Goal: Find specific fact: Find specific fact

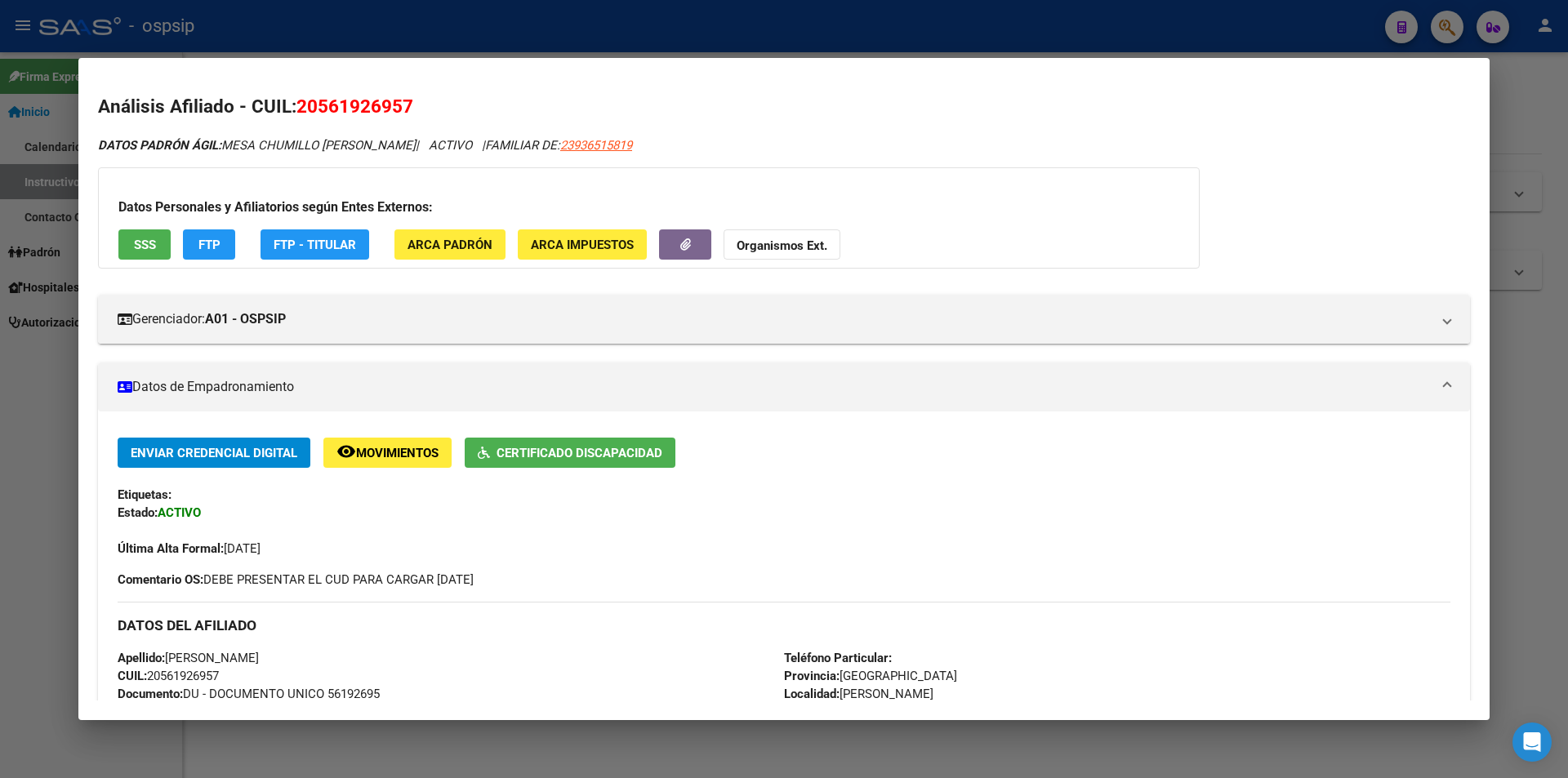
click at [33, 349] on div at bounding box center [784, 389] width 1568 height 778
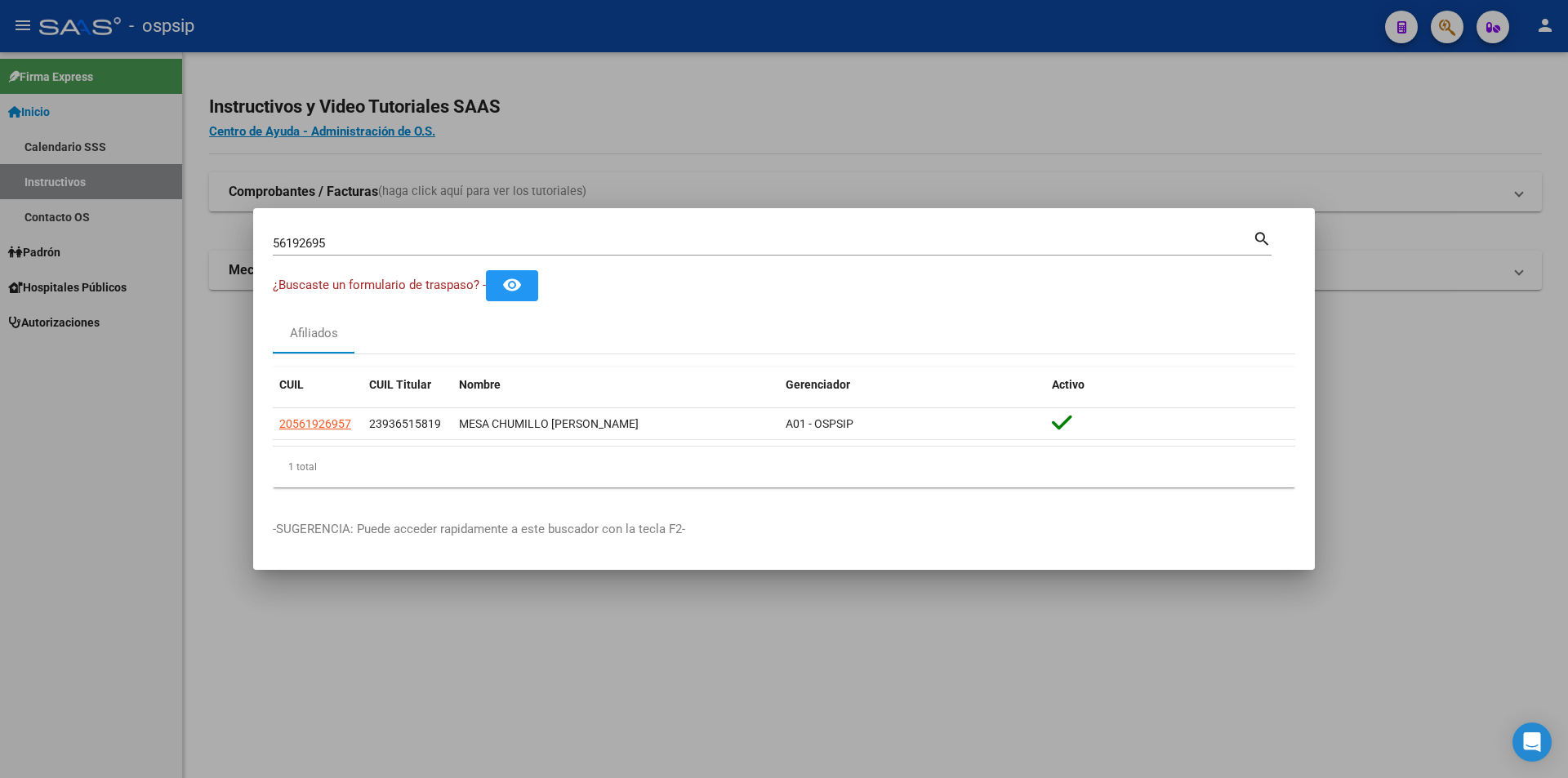
click at [303, 249] on input "56192695" at bounding box center [762, 243] width 980 height 15
paste input "41570950"
type input "41570950"
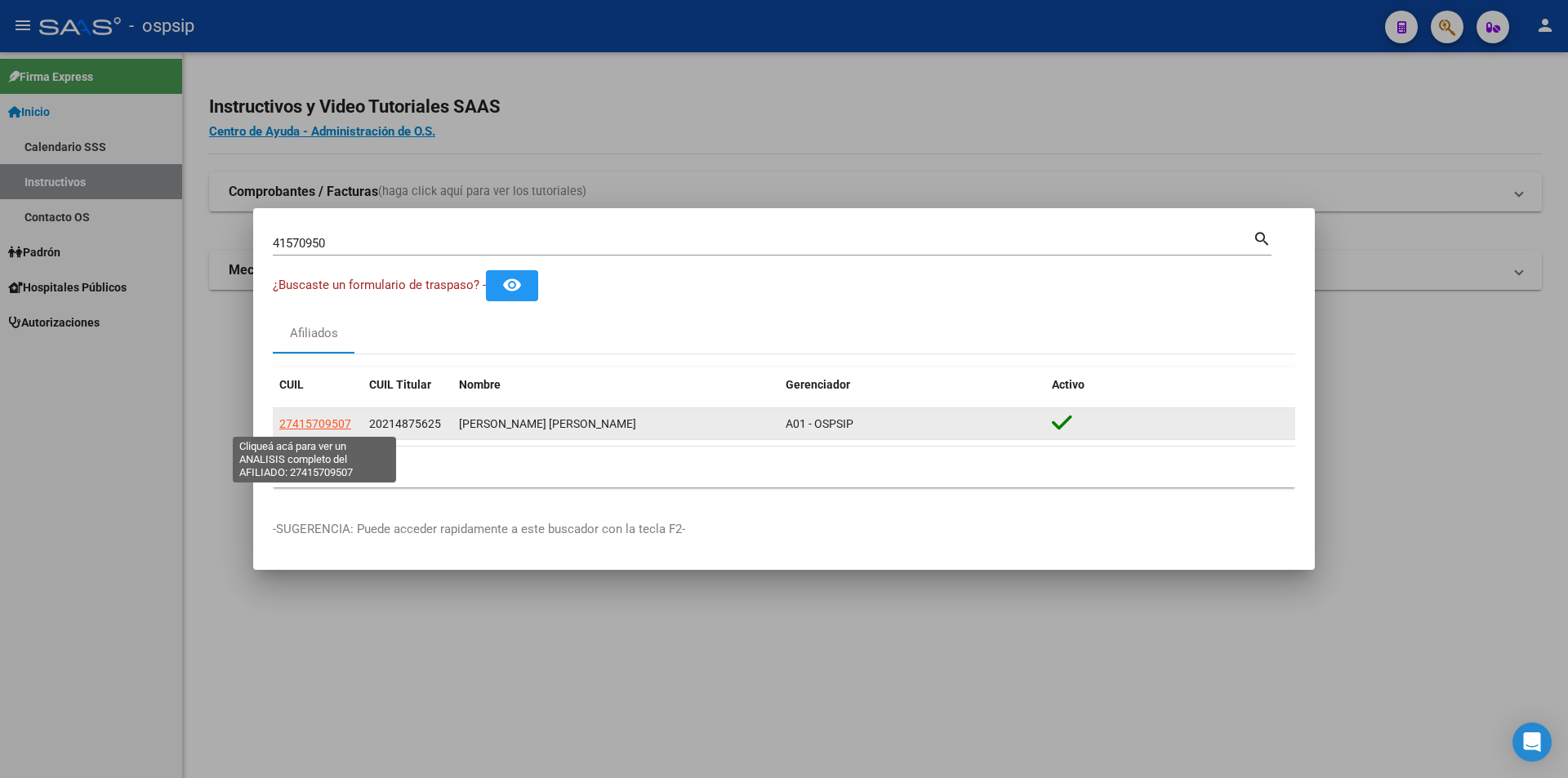
click at [319, 420] on span "27415709507" at bounding box center [315, 423] width 72 height 13
type textarea "27415709507"
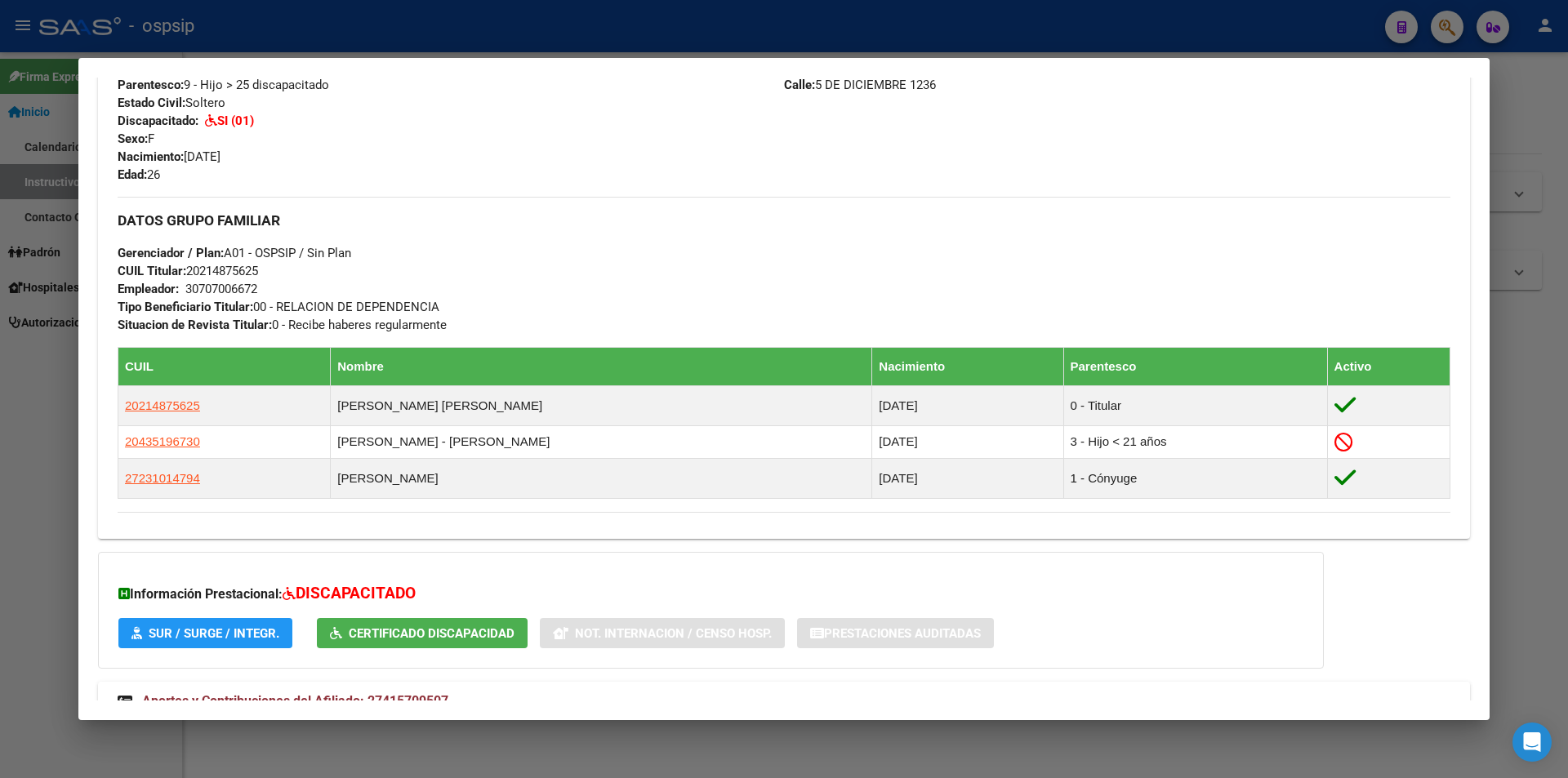
scroll to position [451, 0]
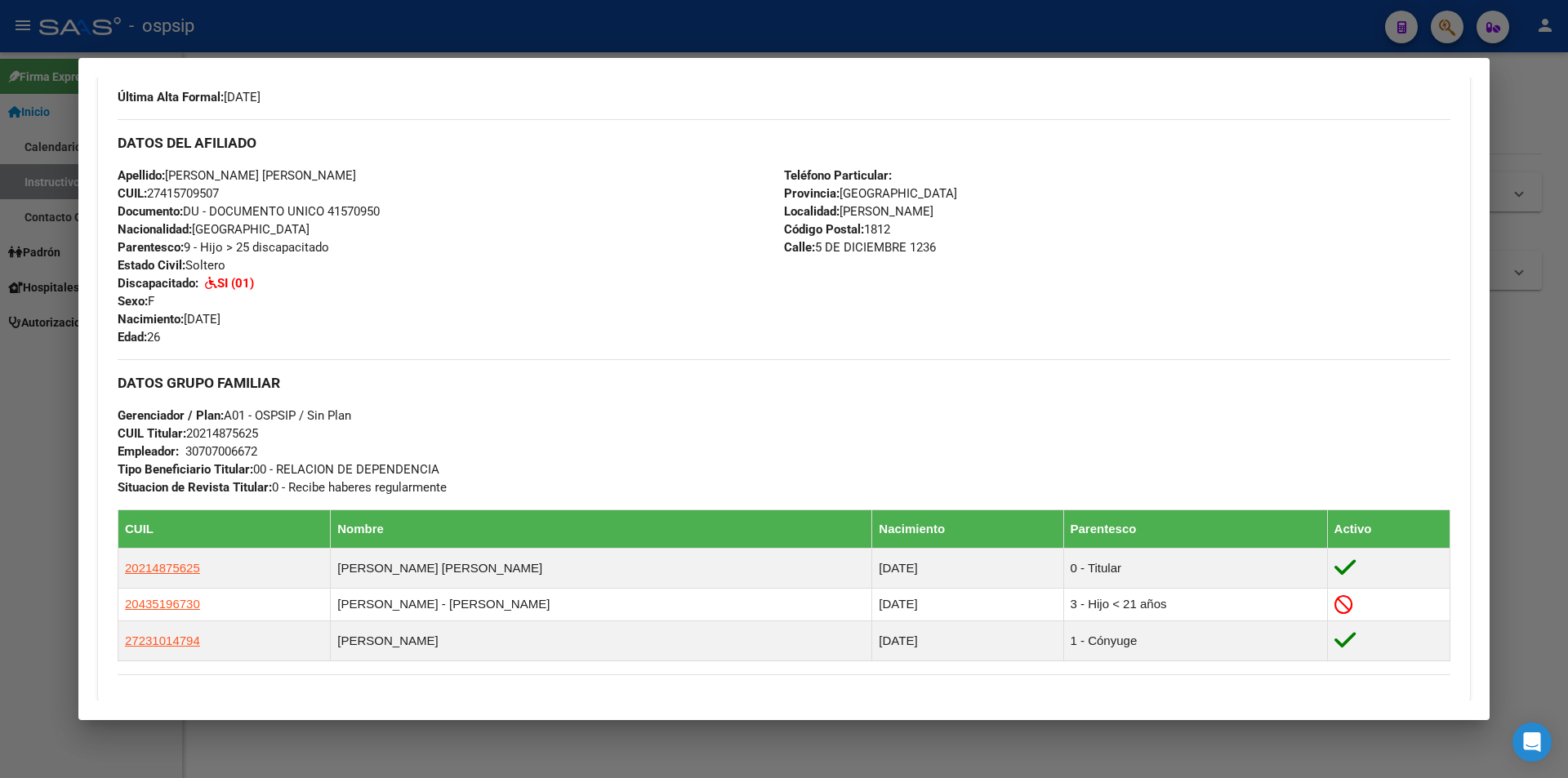
click at [359, 209] on span "Documento: DU - DOCUMENTO UNICO 41570950" at bounding box center [249, 211] width 262 height 15
copy span "41570950"
click at [631, 284] on div "Apellido: [PERSON_NAME] [PERSON_NAME] CUIL: 27415709507 Documento: DU - DOCUMEN…" at bounding box center [450, 256] width 667 height 180
click at [49, 242] on div at bounding box center [784, 389] width 1568 height 778
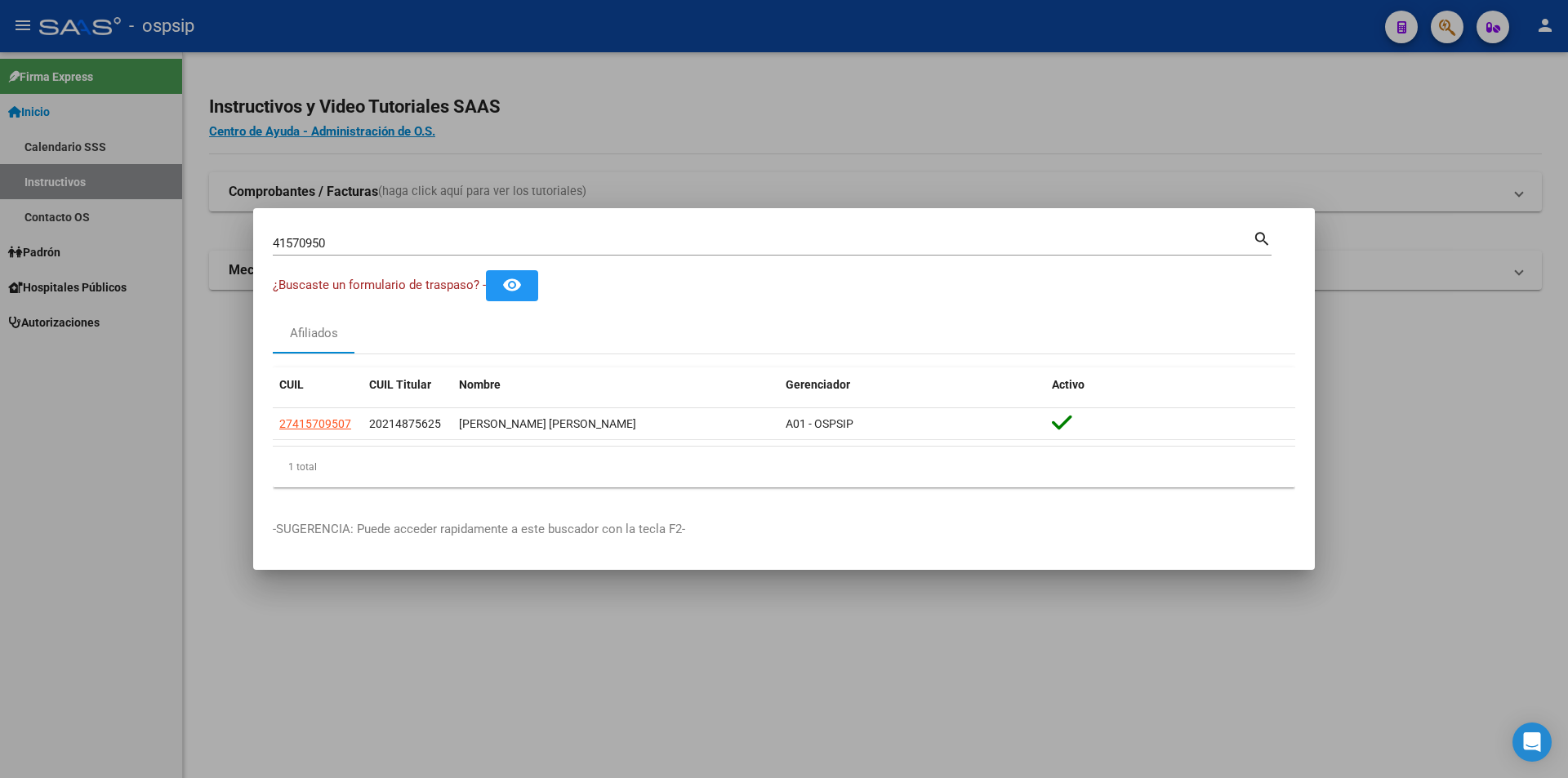
click at [368, 240] on input "41570950" at bounding box center [762, 243] width 980 height 15
type input "26873927"
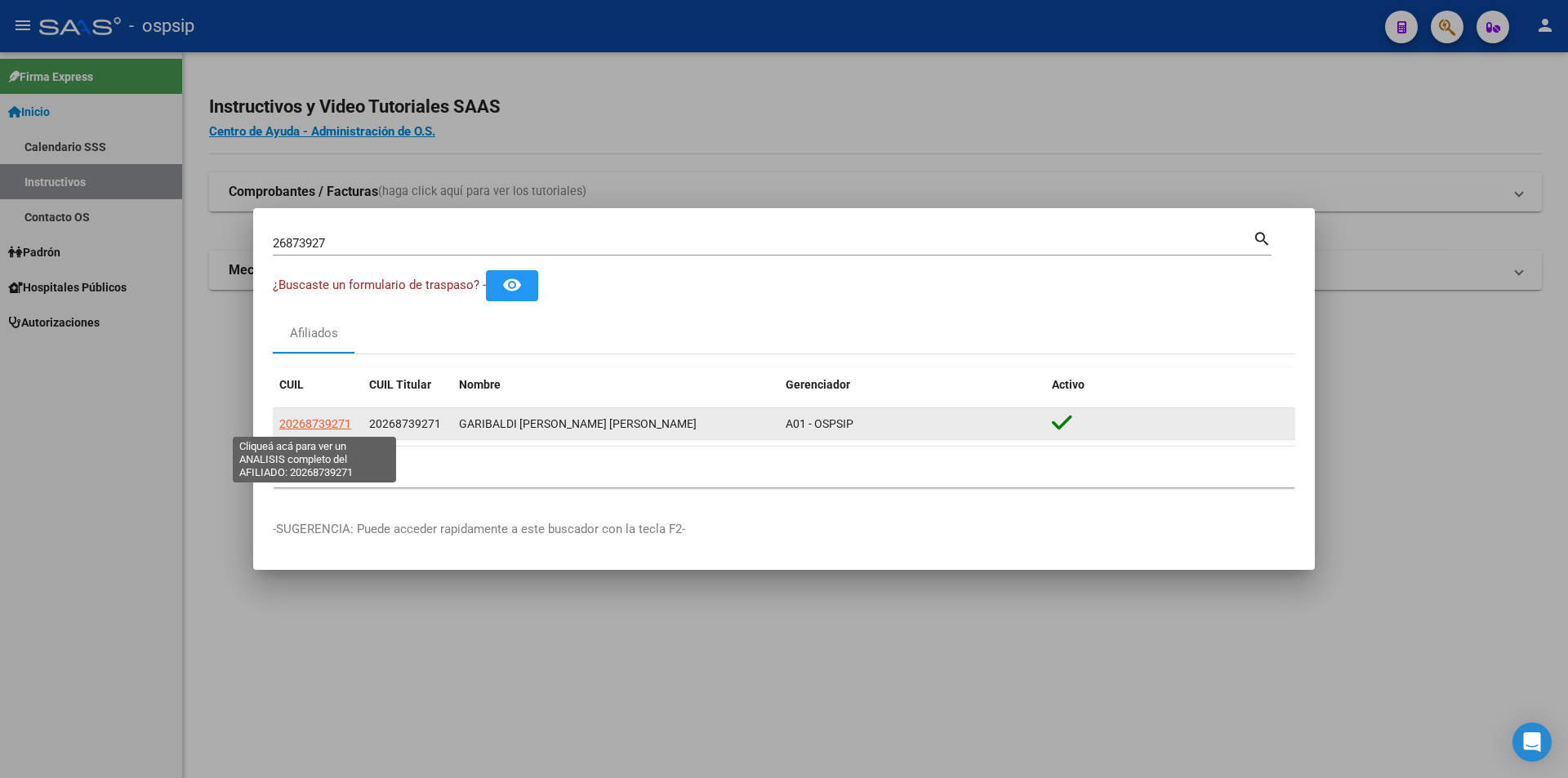
click at [311, 422] on span "20268739271" at bounding box center [315, 423] width 72 height 13
type textarea "20268739271"
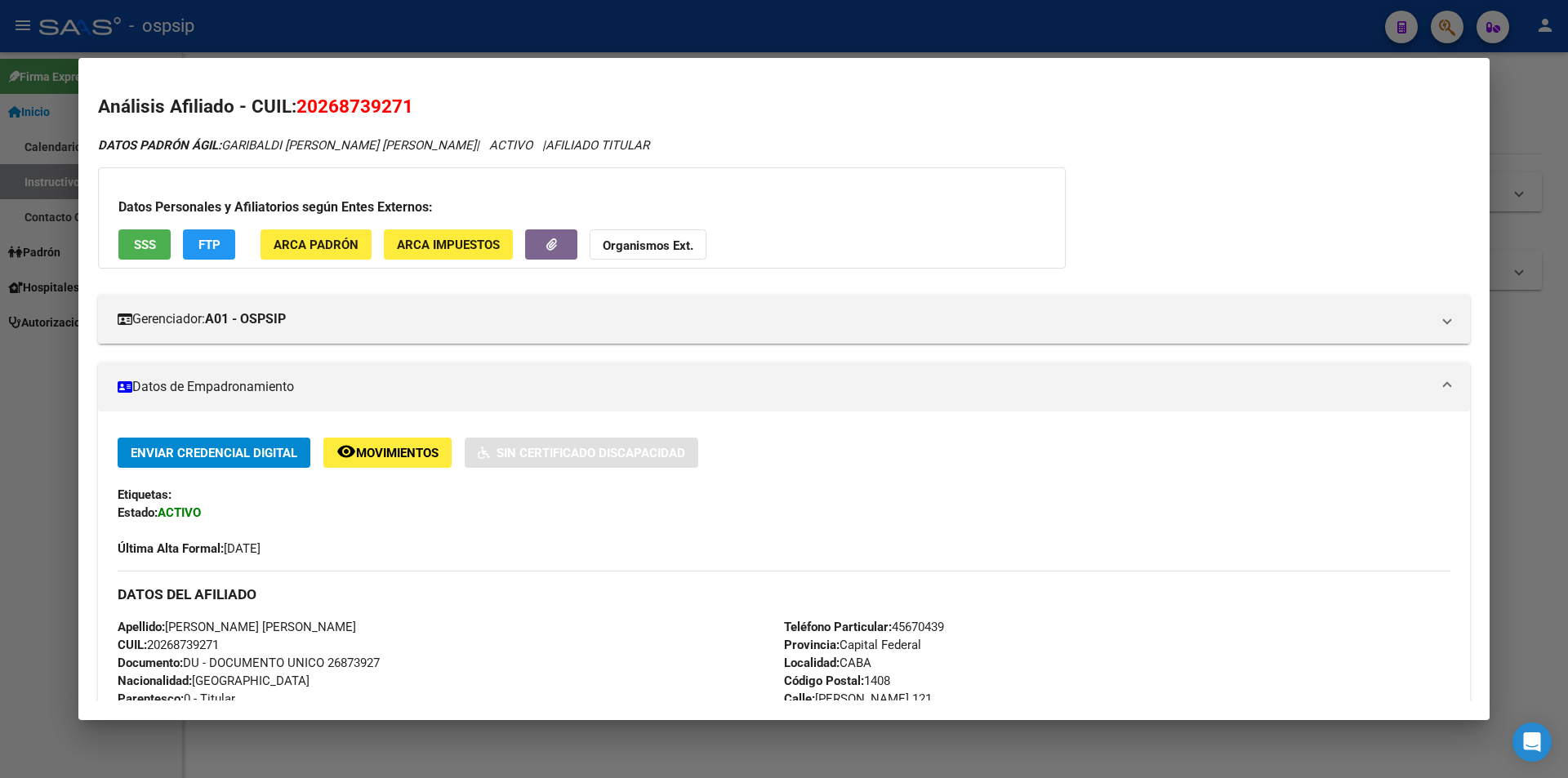
click at [359, 668] on span "Documento: DU - DOCUMENTO UNICO 26873927" at bounding box center [249, 662] width 262 height 15
copy span "26873927"
click at [482, 595] on h3 "DATOS DEL AFILIADO" at bounding box center [783, 595] width 1332 height 18
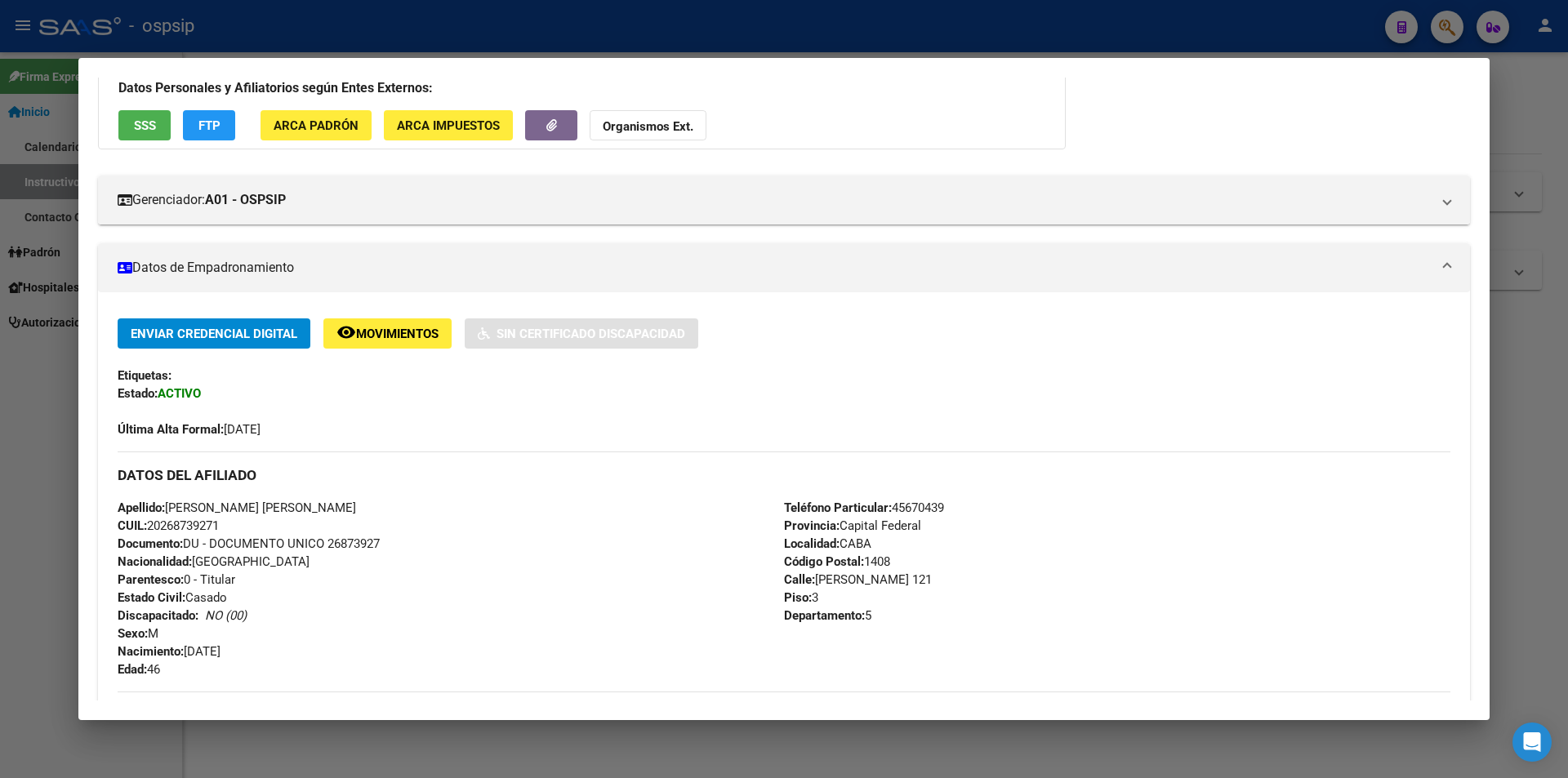
scroll to position [245, 0]
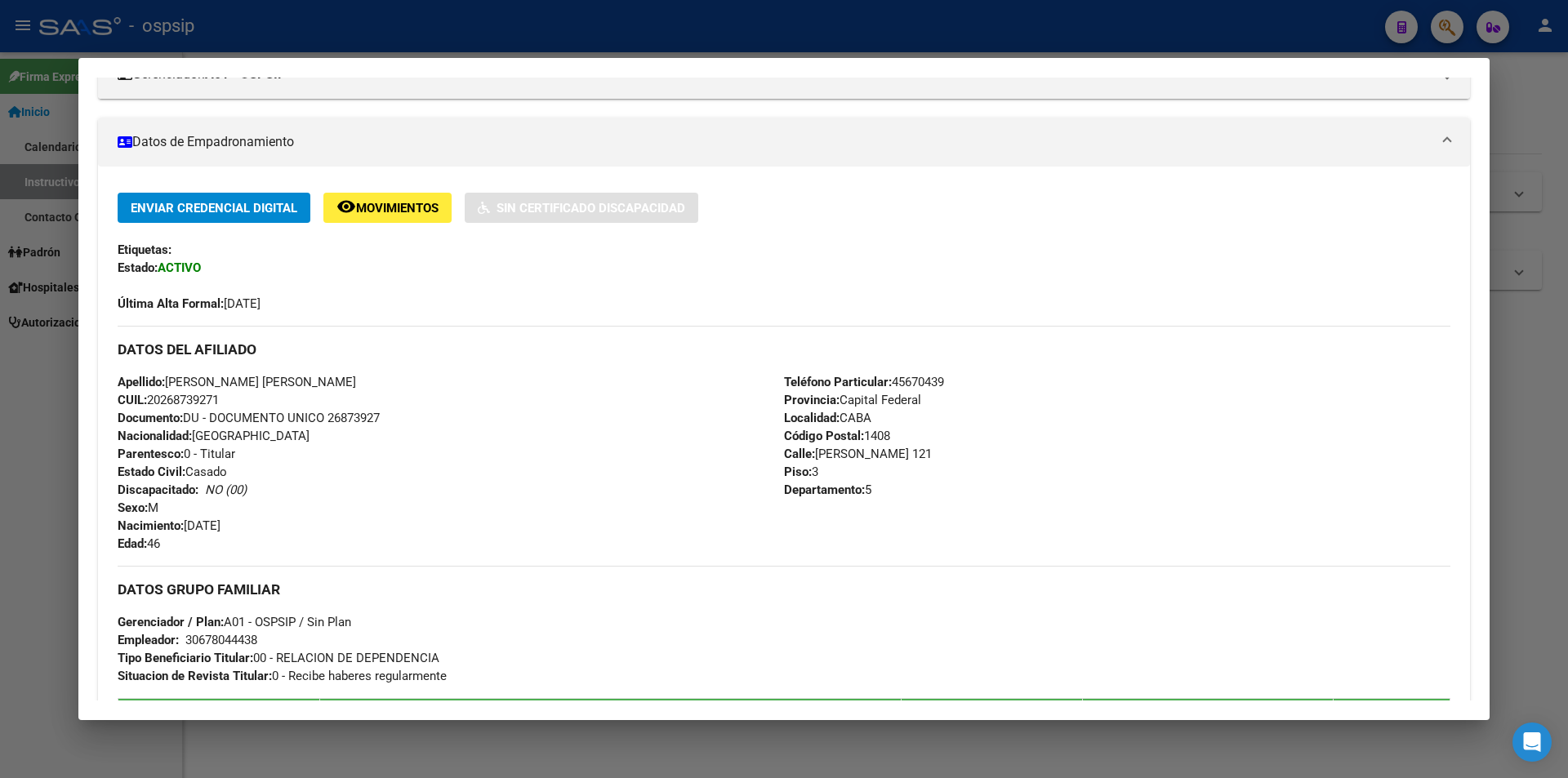
click at [363, 422] on span "Documento: DU - DOCUMENTO UNICO 26873927" at bounding box center [249, 417] width 262 height 15
copy span "26873927"
click at [395, 437] on div "Apellido: [PERSON_NAME] [PERSON_NAME] CUIL: 20268739271 Documento: DU - DOCUMEN…" at bounding box center [450, 462] width 667 height 180
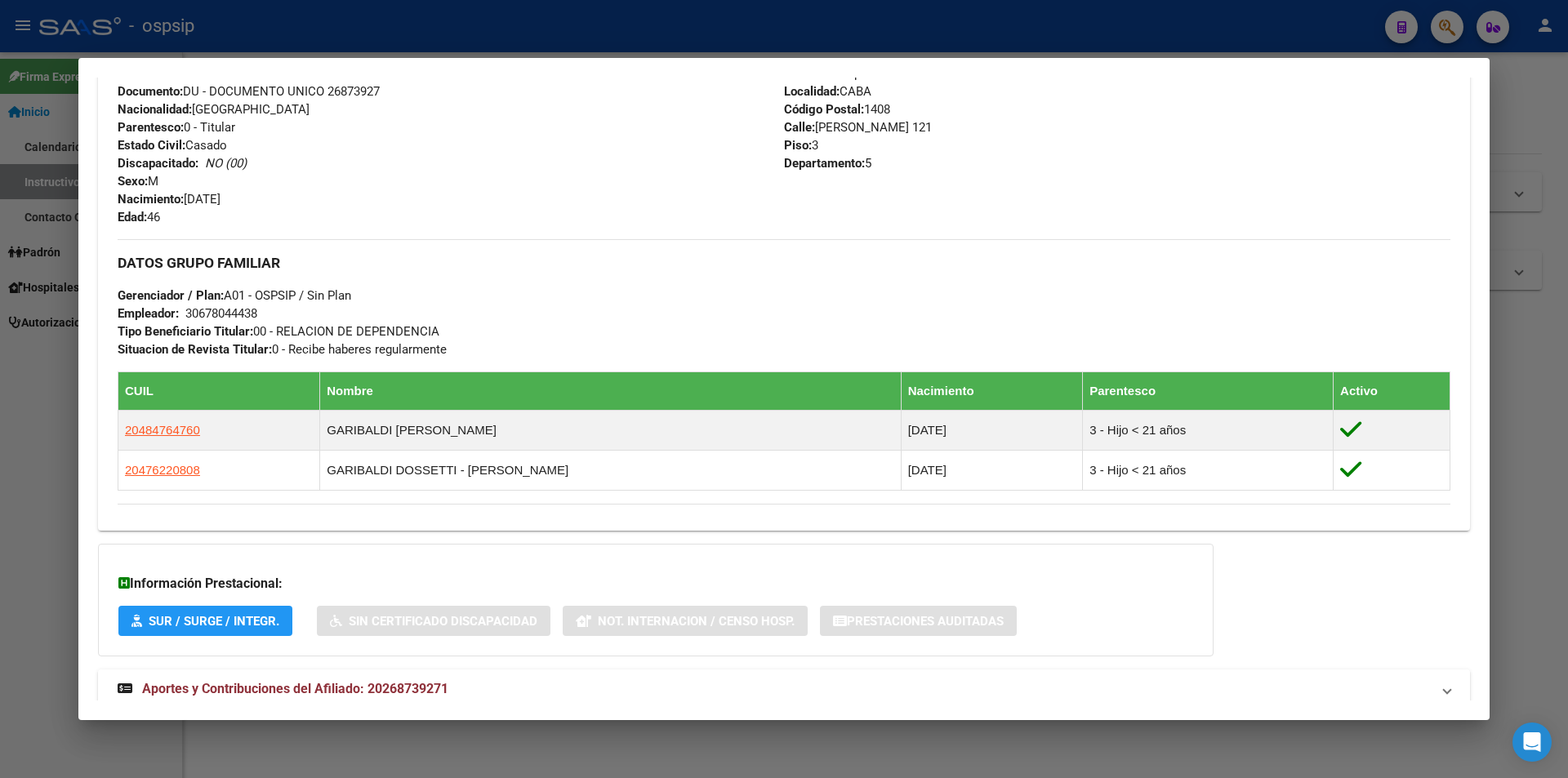
click at [312, 699] on mat-expansion-panel-header "Aportes y Contribuciones del Afiliado: 20268739271" at bounding box center [784, 688] width 1372 height 39
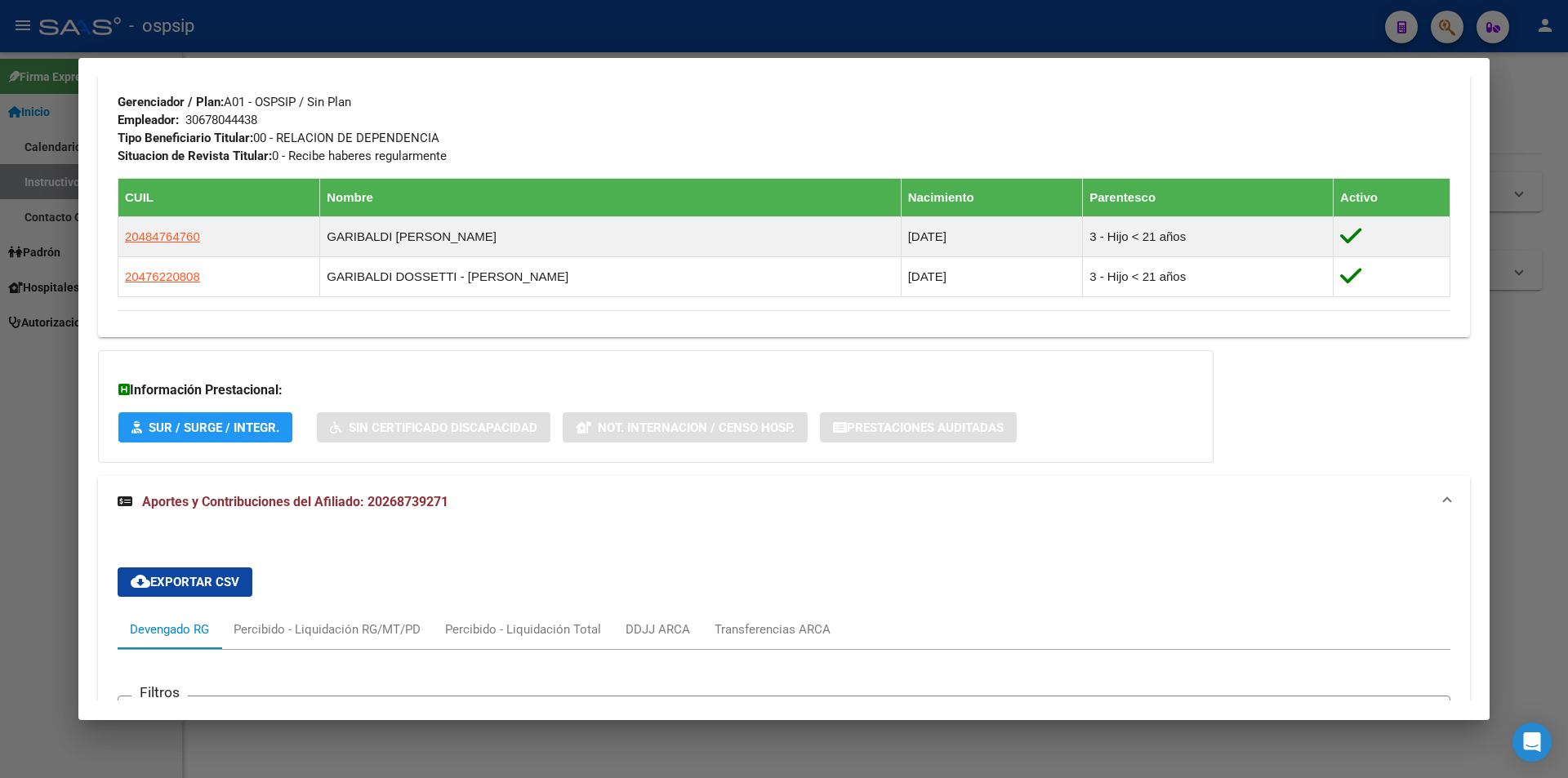
scroll to position [794, 0]
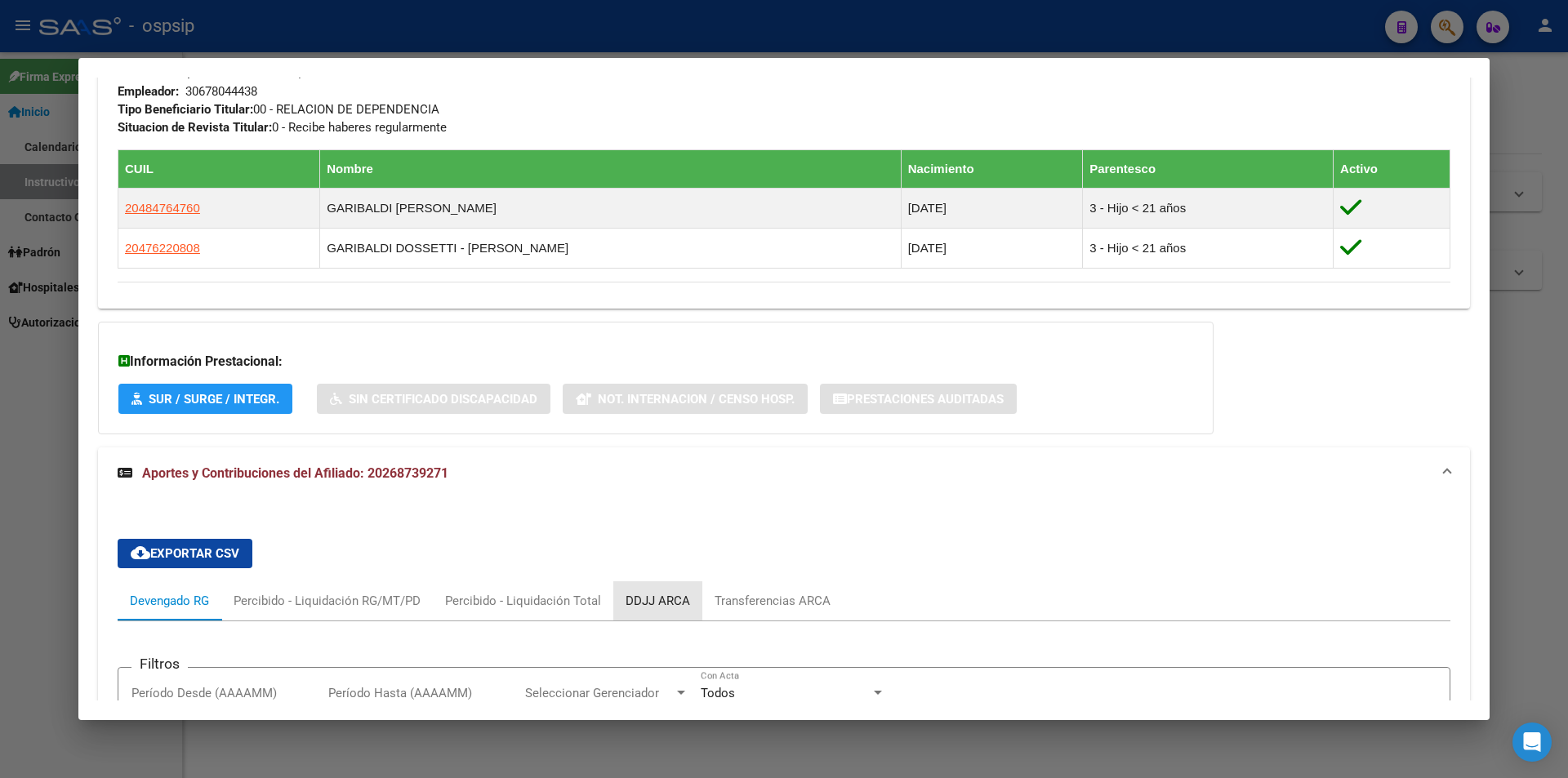
click at [635, 597] on div "DDJJ ARCA" at bounding box center [658, 601] width 64 height 18
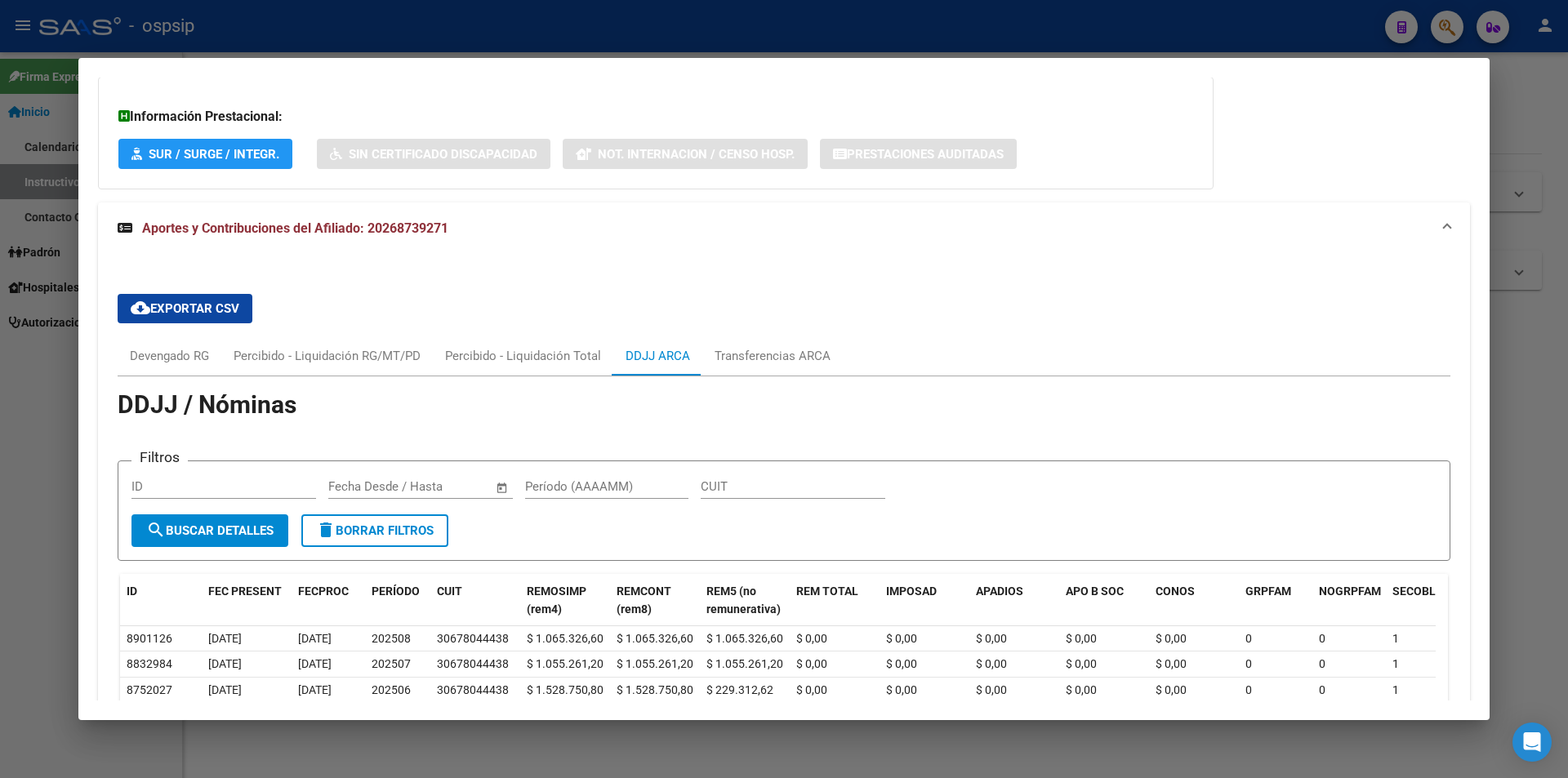
scroll to position [1358, 0]
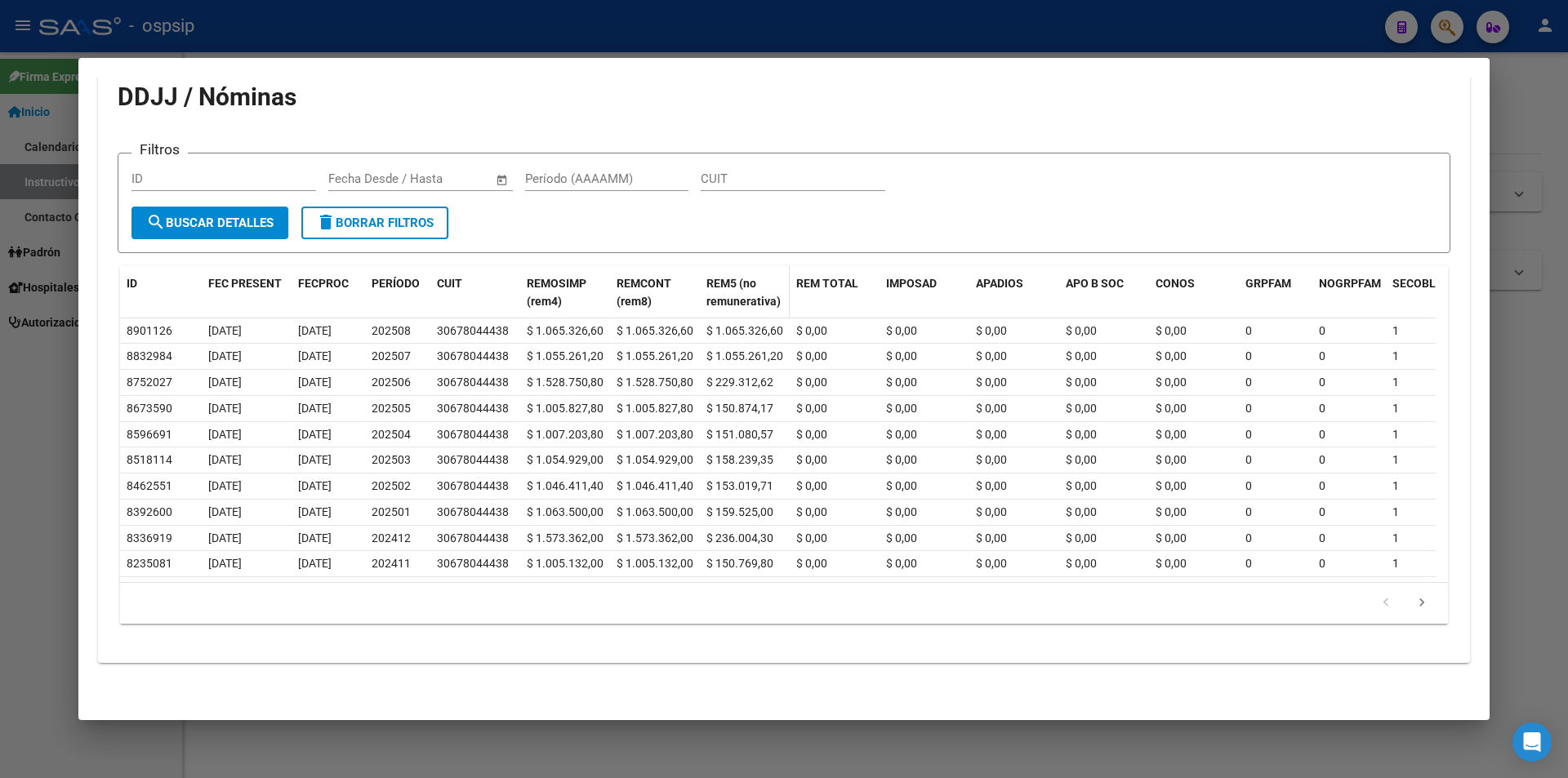
drag, startPoint x: 788, startPoint y: 276, endPoint x: 728, endPoint y: 271, distance: 60.2
click at [728, 276] on span "REM5 (no remunerativa)" at bounding box center [743, 292] width 74 height 32
